Goal: Check status

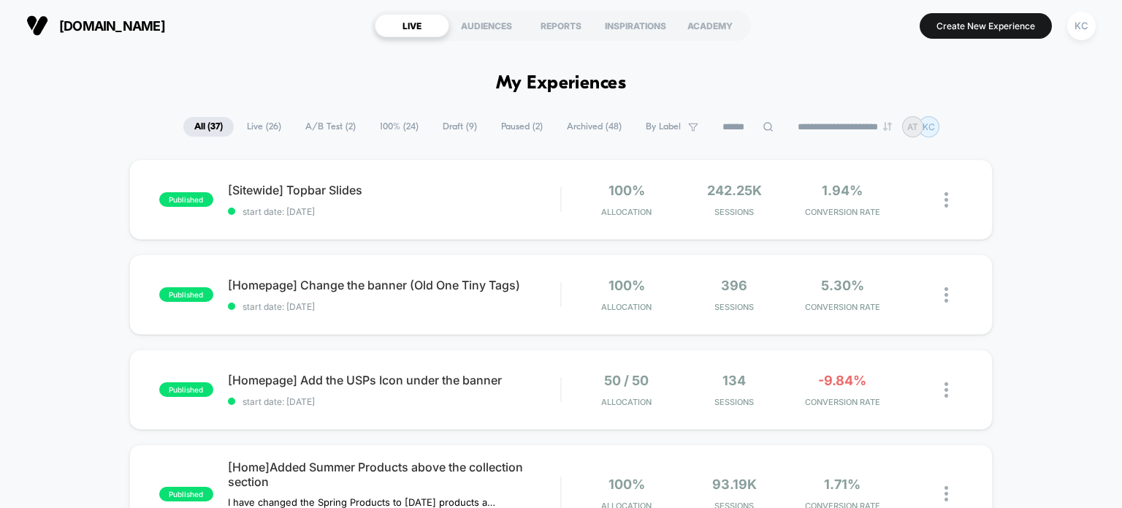
click at [323, 117] on span "A/B Test ( 2 )" at bounding box center [330, 127] width 72 height 20
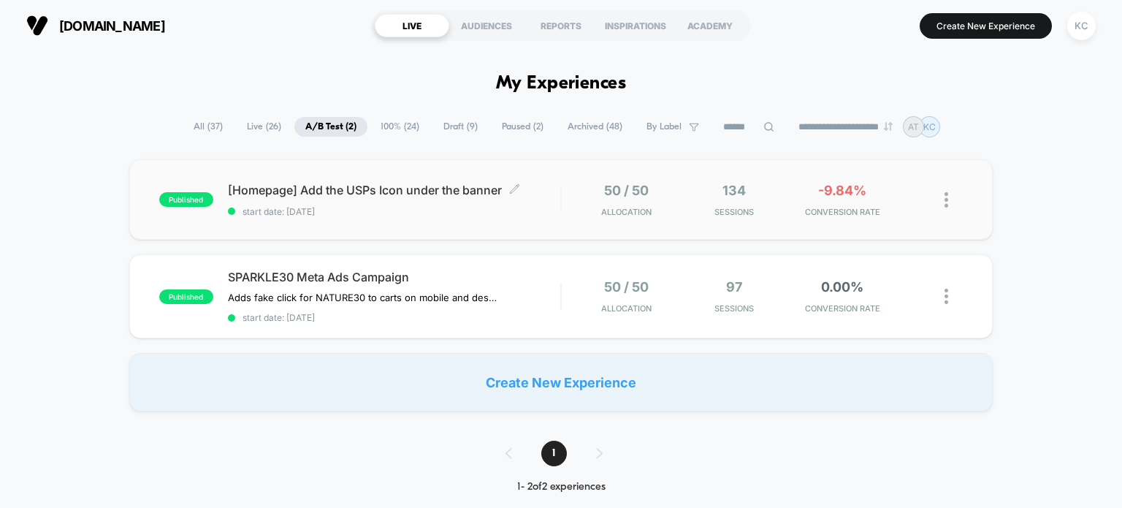
click at [371, 211] on span "start date: [DATE]" at bounding box center [394, 211] width 333 height 11
